Goal: Transaction & Acquisition: Purchase product/service

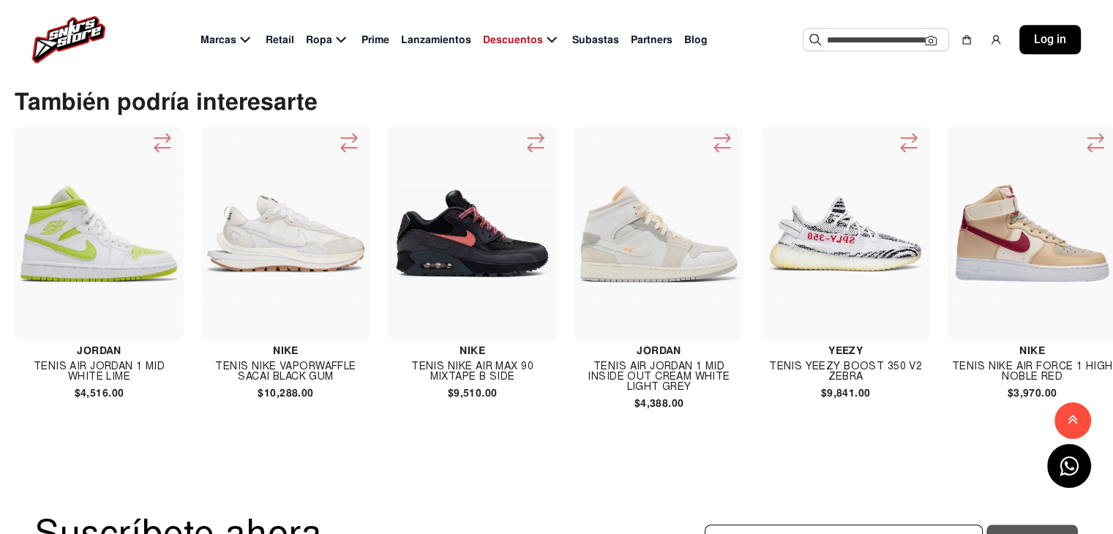
scroll to position [1464, 0]
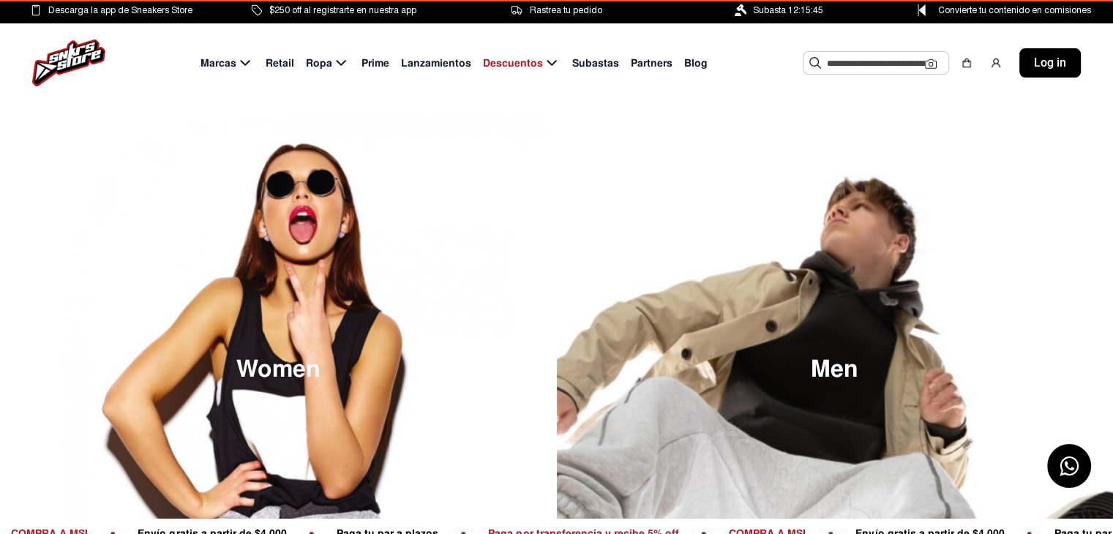
click at [841, 65] on input "text" at bounding box center [876, 63] width 98 height 22
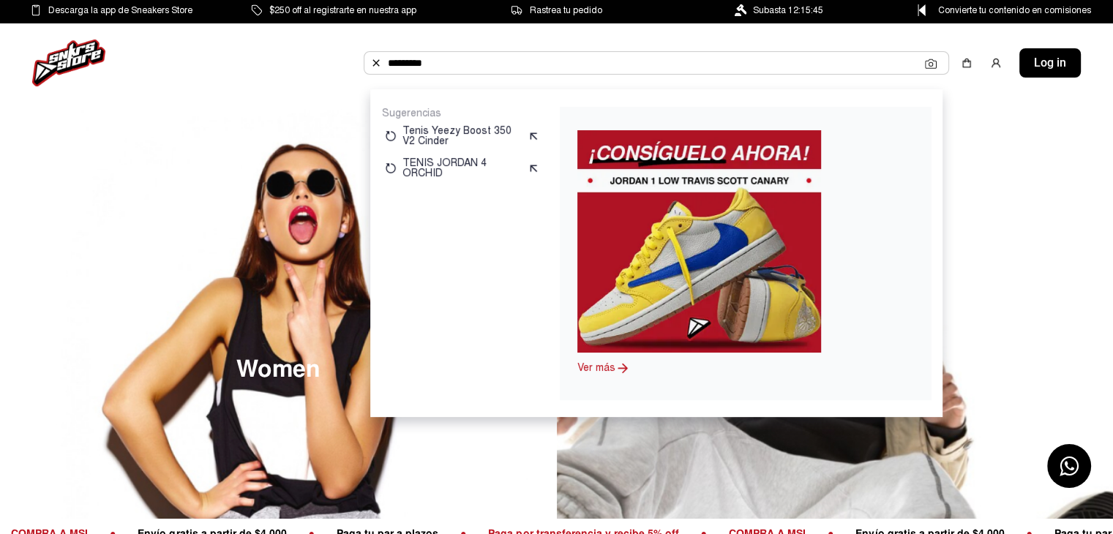
type input "*********"
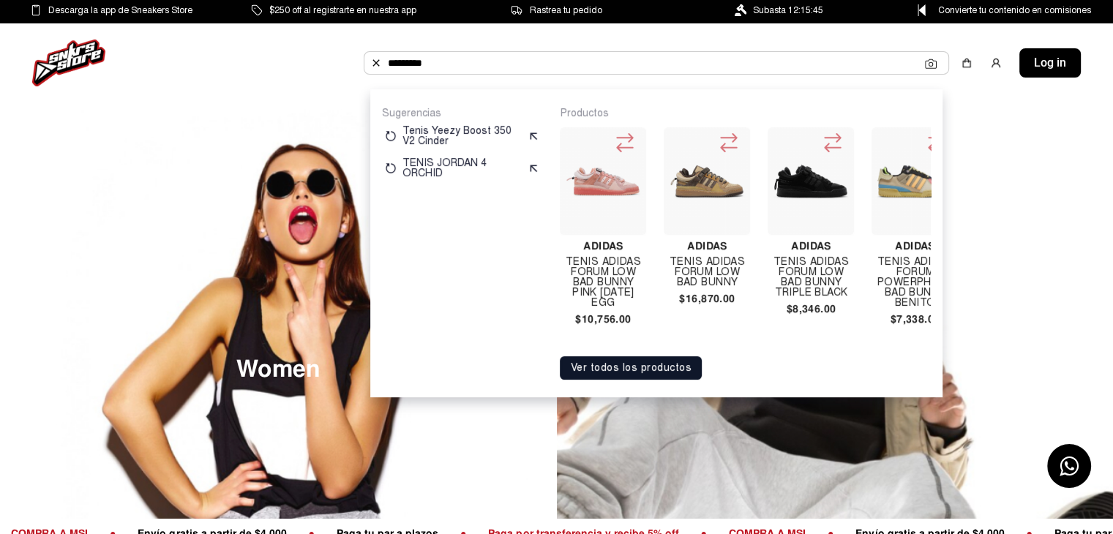
click at [632, 379] on button "Ver todos los productos" at bounding box center [631, 367] width 142 height 23
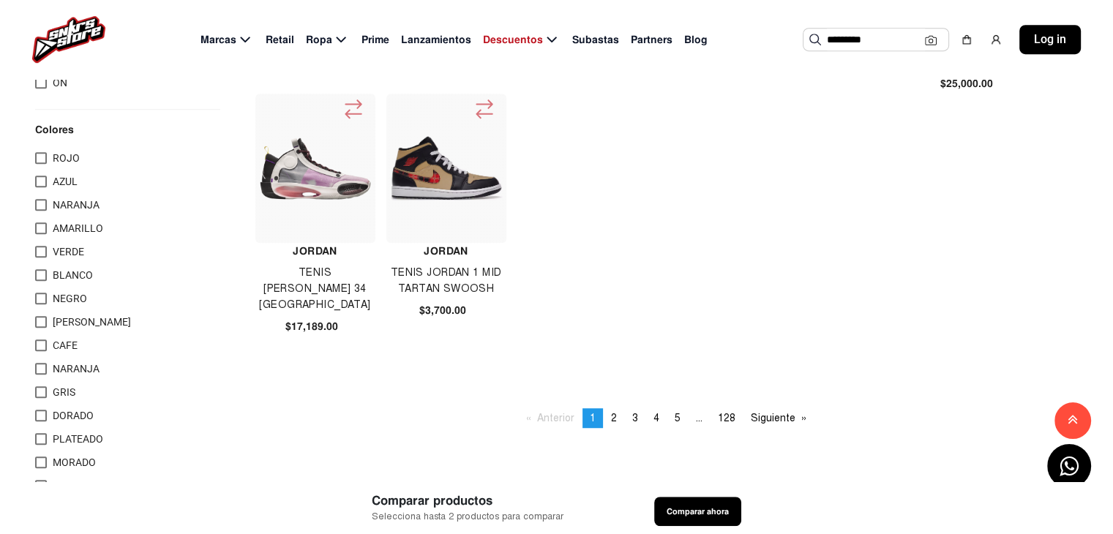
scroll to position [1025, 0]
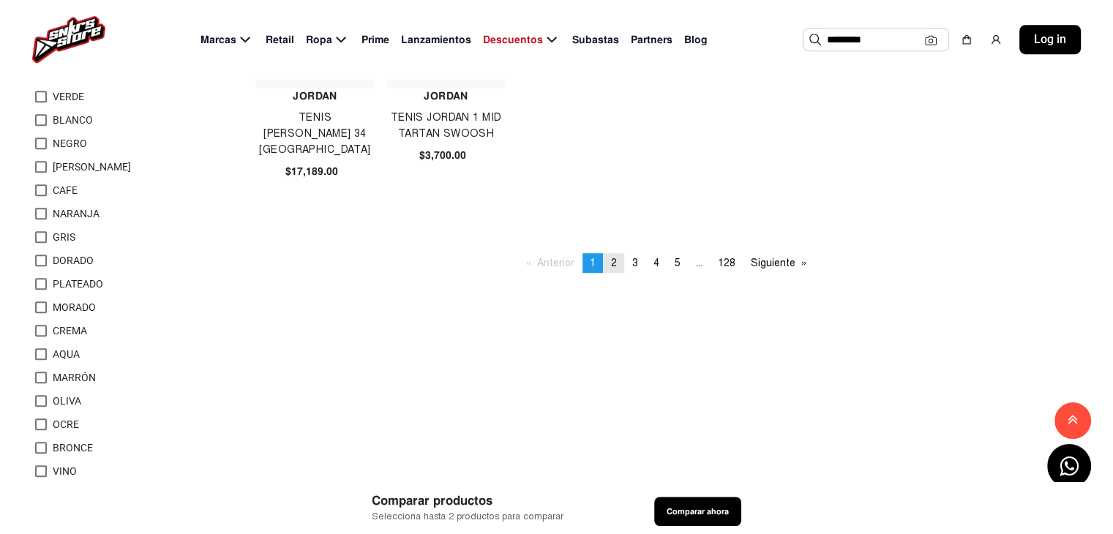
click at [611, 260] on span "2" at bounding box center [614, 263] width 6 height 12
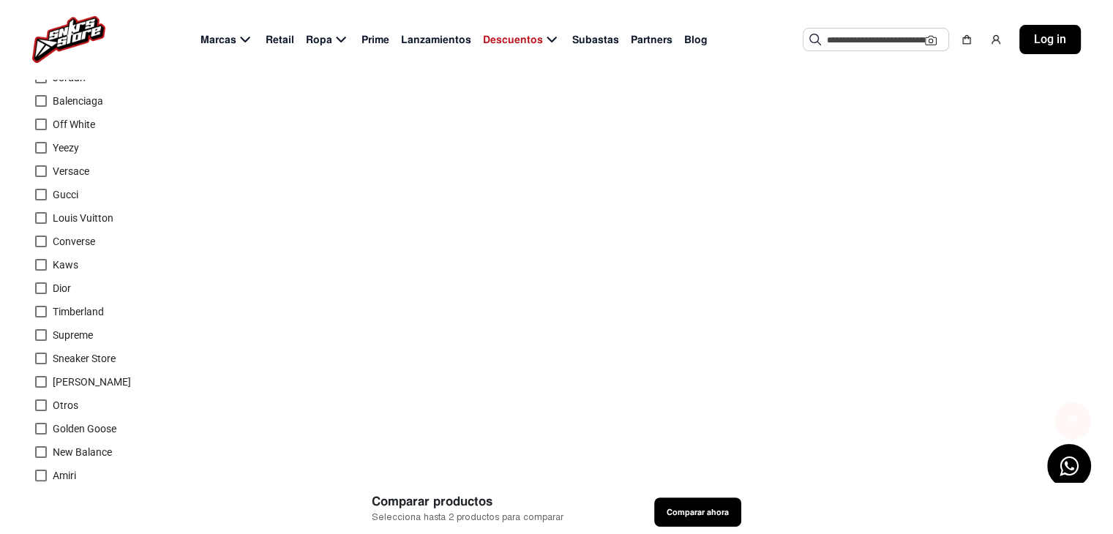
scroll to position [146, 0]
